Goal: Information Seeking & Learning: Learn about a topic

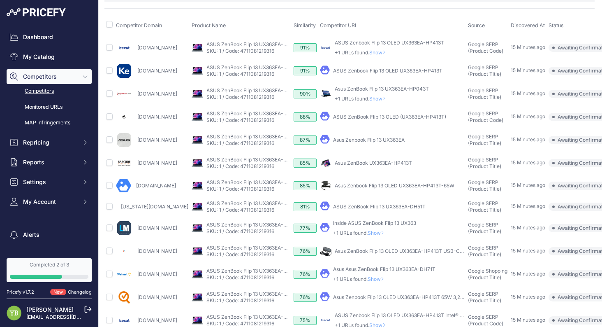
scroll to position [0, 1]
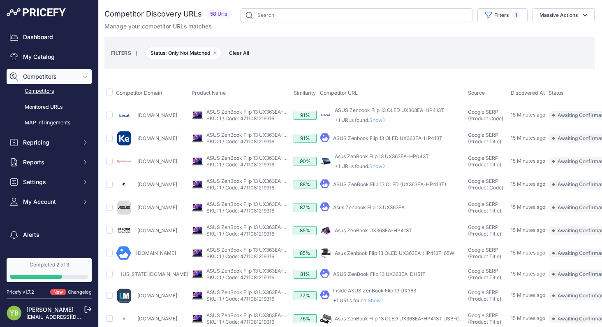
click at [43, 95] on link "Competitors" at bounding box center [49, 91] width 85 height 14
click at [490, 13] on button "Filters 1" at bounding box center [503, 15] width 50 height 14
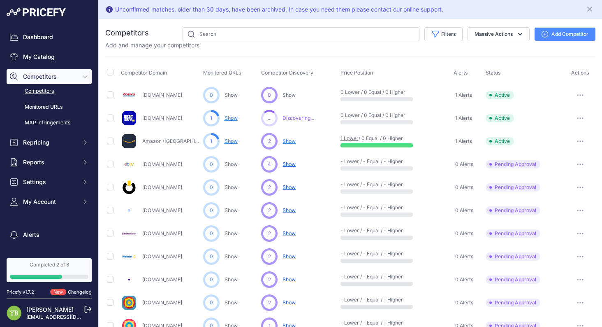
click at [294, 120] on span "Discovering..." at bounding box center [299, 118] width 32 height 7
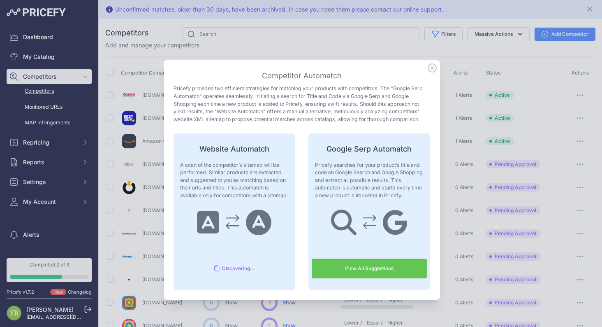
click at [429, 70] on icon at bounding box center [432, 67] width 9 height 9
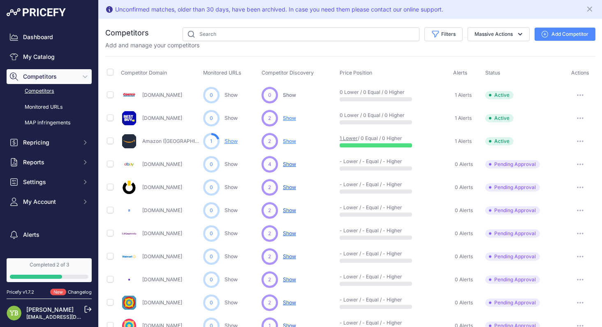
click at [290, 139] on span "Show" at bounding box center [289, 141] width 13 height 7
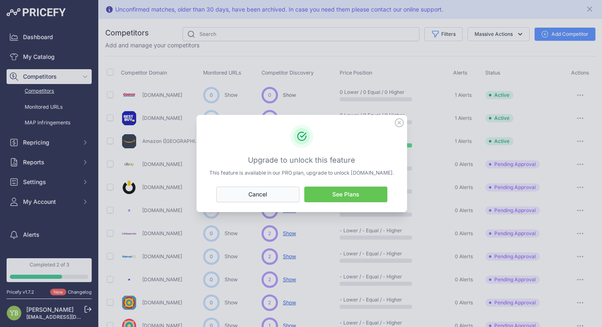
click at [280, 190] on button "Cancel" at bounding box center [257, 194] width 83 height 16
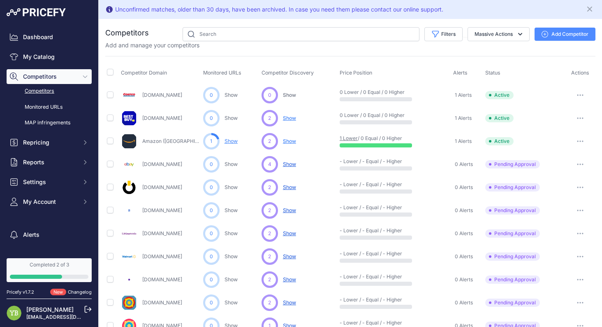
click at [287, 116] on span "Show" at bounding box center [289, 118] width 13 height 6
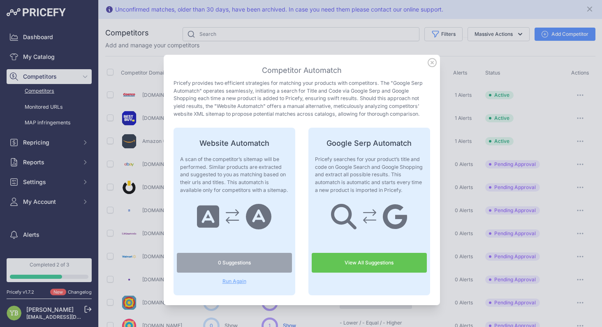
click at [371, 266] on link "View All Suggestions" at bounding box center [369, 263] width 115 height 20
click at [230, 283] on span "Run Again" at bounding box center [234, 281] width 115 height 7
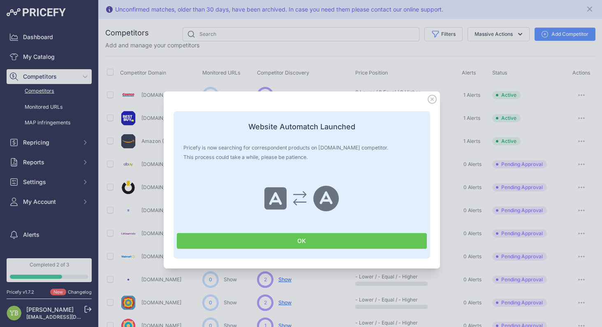
click at [428, 97] on icon at bounding box center [432, 99] width 9 height 9
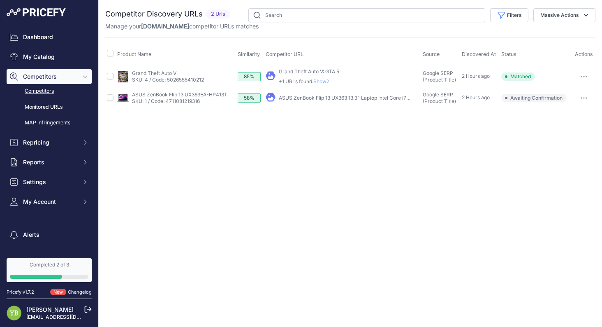
click at [383, 168] on div "Close You are not connected to the internet." at bounding box center [351, 163] width 504 height 327
click at [516, 96] on span "Awaiting Confirmation" at bounding box center [534, 98] width 65 height 8
click at [167, 97] on p "ASUS ZenBook Flip 13 UX363EA-HP413T" at bounding box center [179, 94] width 95 height 7
click at [239, 98] on div "58%" at bounding box center [249, 97] width 23 height 9
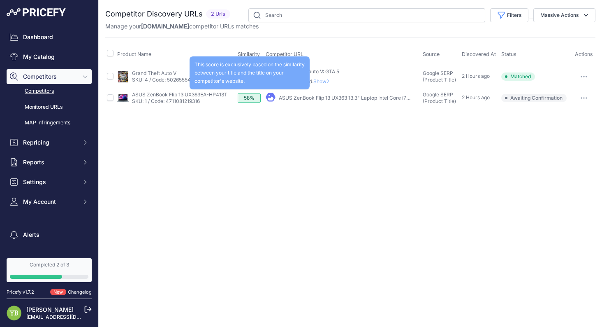
click at [247, 97] on div "58%" at bounding box center [249, 97] width 23 height 9
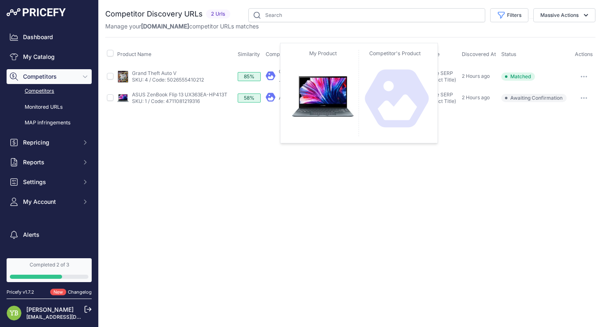
click at [276, 98] on icon at bounding box center [270, 97] width 9 height 9
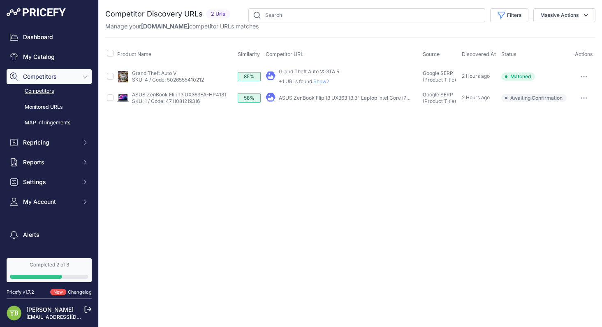
click at [267, 130] on div "Close You are not connected to the internet." at bounding box center [351, 163] width 504 height 327
click at [49, 91] on link "Competitors" at bounding box center [49, 91] width 85 height 14
click at [49, 95] on link "Competitors" at bounding box center [49, 91] width 85 height 14
click at [46, 95] on link "Competitors" at bounding box center [49, 91] width 85 height 14
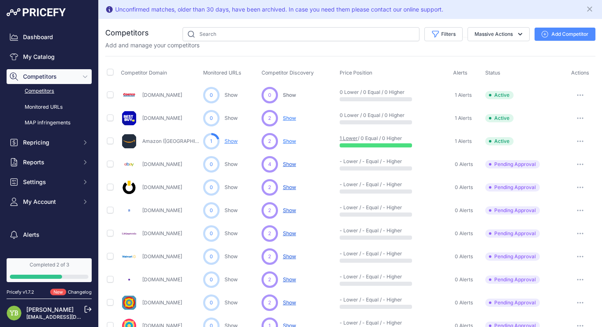
click at [233, 143] on link "Show" at bounding box center [231, 141] width 13 height 6
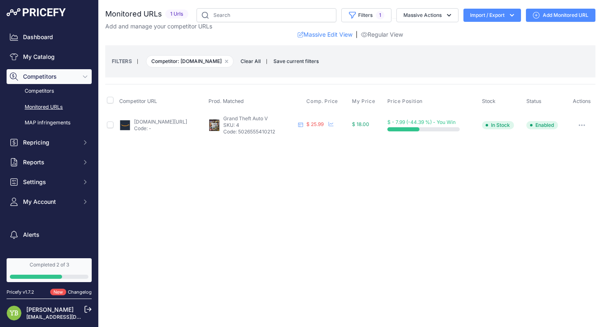
click at [442, 126] on div "$ - 7.99 (-44.39 %) - You Win" at bounding box center [434, 125] width 92 height 12
click at [416, 166] on div "Close You are not connected to the internet." at bounding box center [351, 163] width 504 height 327
